Goal: Information Seeking & Learning: Find specific fact

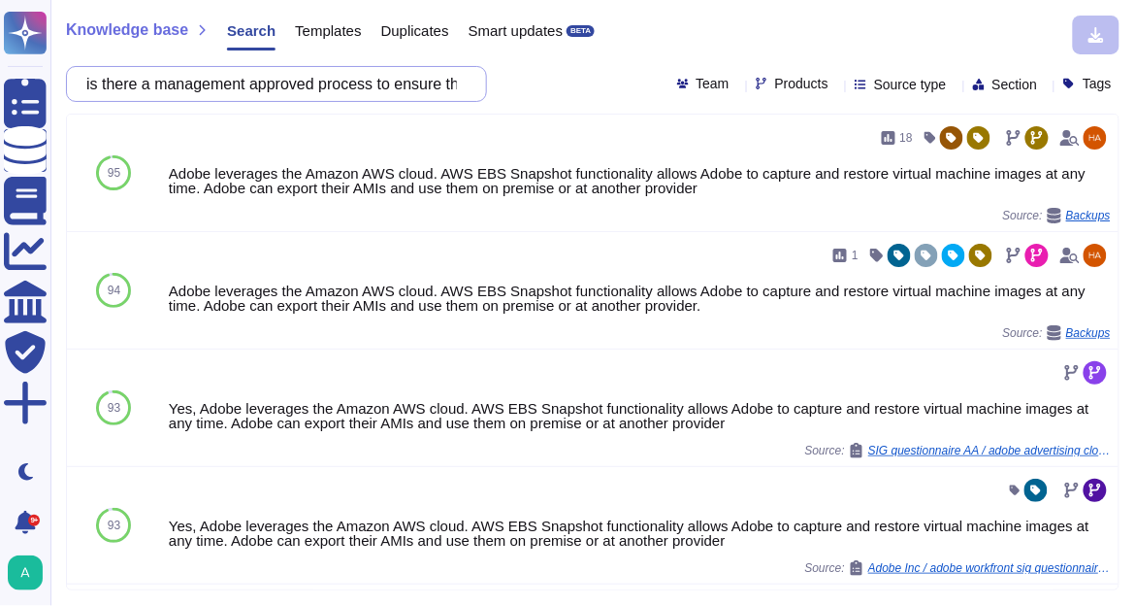
click at [306, 96] on input "is there a management approved process to ensure that image snapshots containin…" at bounding box center [272, 84] width 390 height 34
paste input "formal process to ensure clients are notified prior to changes being made which…"
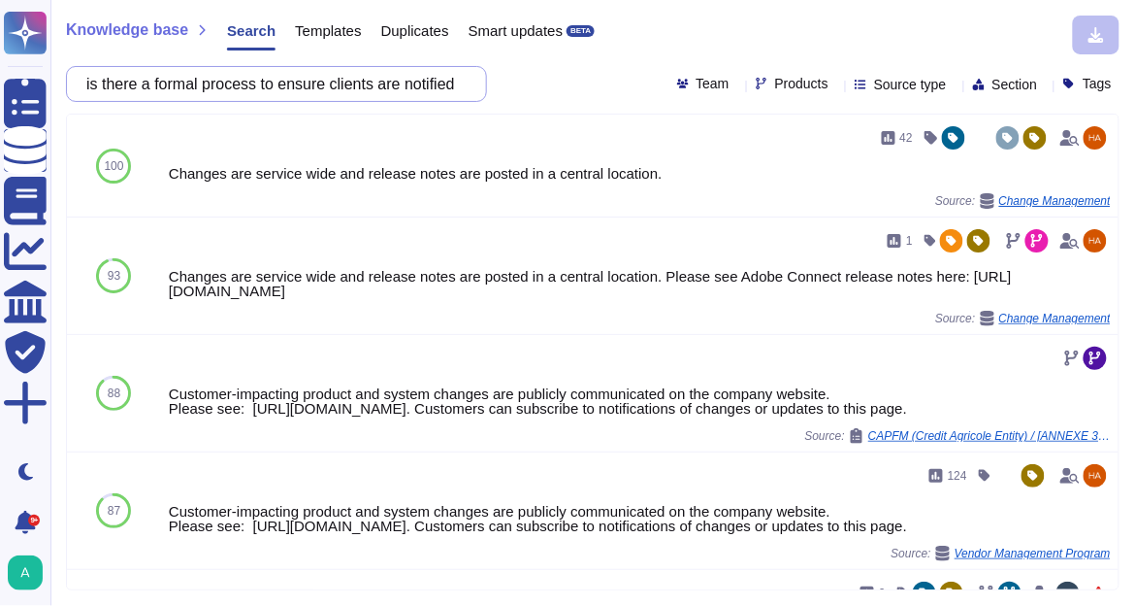
click at [447, 85] on input "is there a formal process to ensure clients are notified prior to changes being…" at bounding box center [272, 84] width 390 height 34
paste input "How often is downtime scheduled"
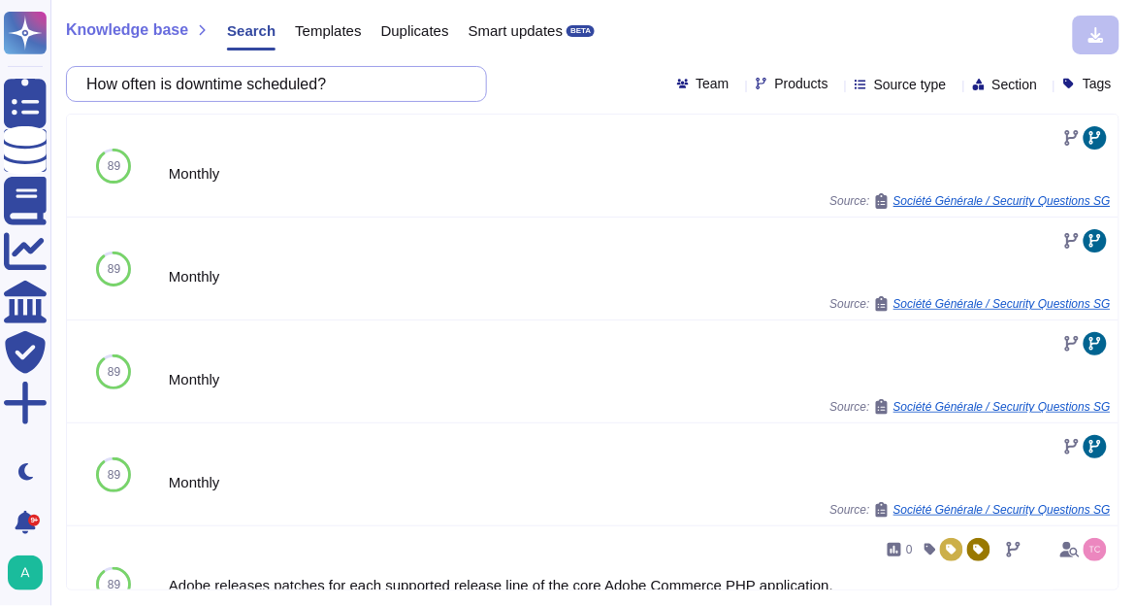
click at [388, 87] on input "How often is downtime scheduled?" at bounding box center [272, 84] width 390 height 34
paste input "If Cloud services are provided, is there a scheduled maintenance window which r…"
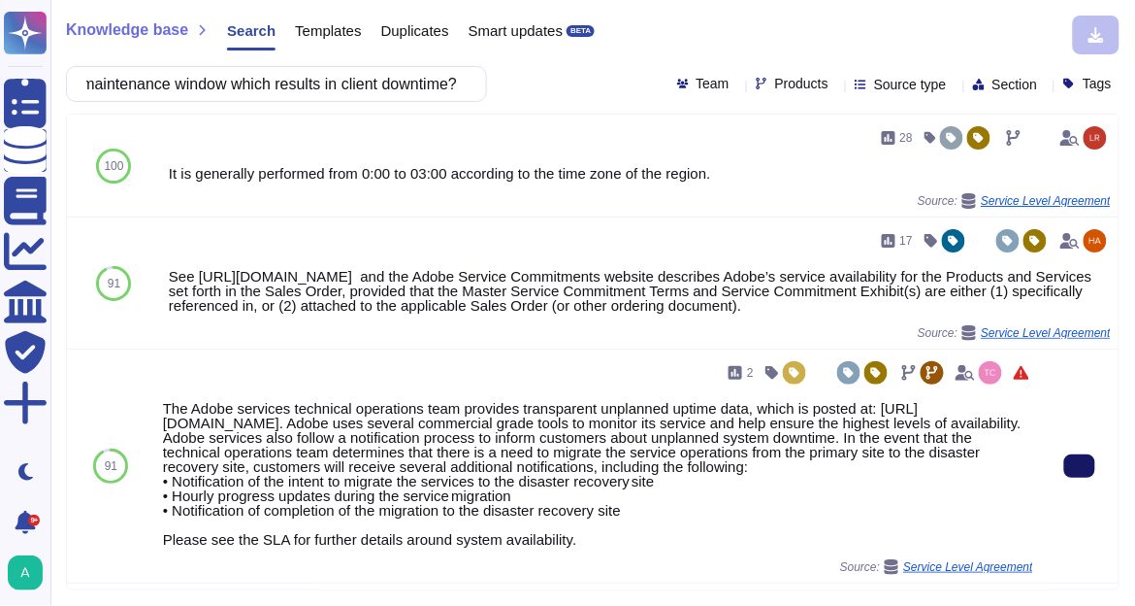
type input "If Cloud services are provided, is there a scheduled maintenance window which r…"
